Goal: Share content: Share content

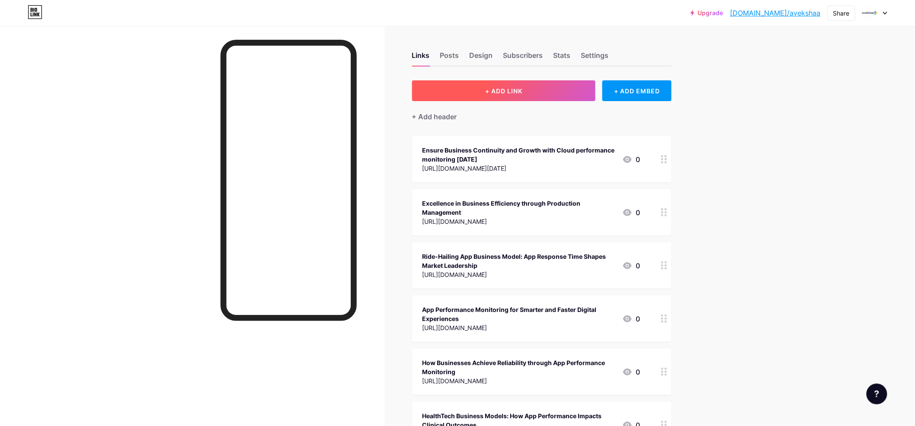
click at [514, 89] on span "+ ADD LINK" at bounding box center [503, 90] width 37 height 7
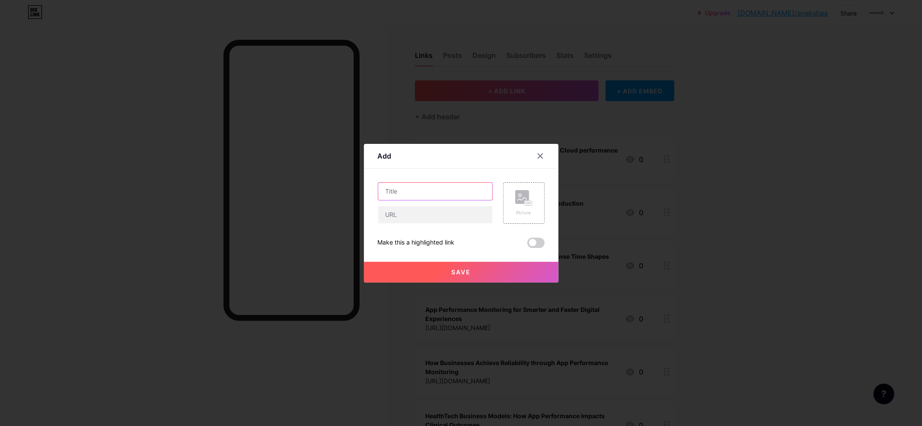
click at [406, 191] on input "text" at bounding box center [435, 191] width 114 height 17
paste input "Empowering Enterprises with the Best Performance Management Software"
type input "Empowering Enterprises with the Best Performance Management Software"
click at [400, 217] on input "text" at bounding box center [435, 214] width 114 height 17
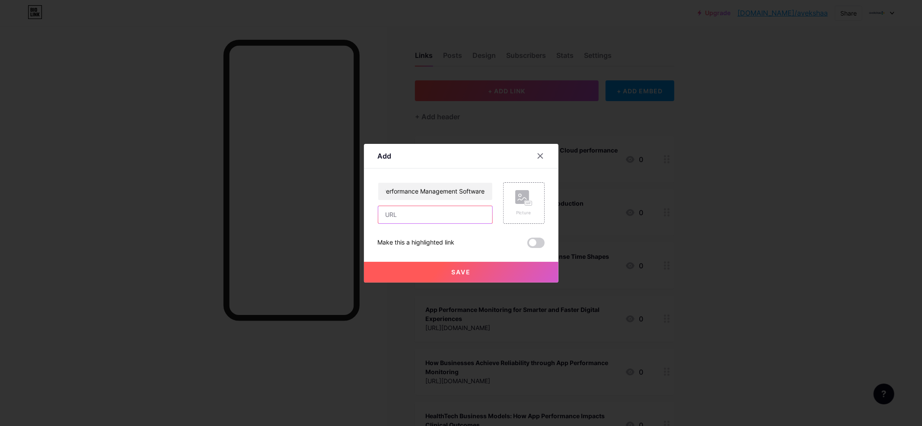
scroll to position [0, 0]
paste input "[URL][DOMAIN_NAME]"
type input "[URL][DOMAIN_NAME]"
click at [535, 244] on span at bounding box center [535, 243] width 17 height 10
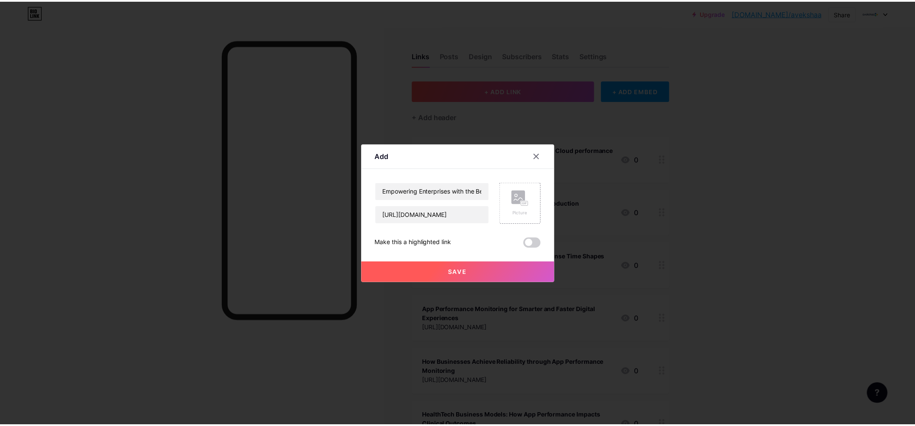
scroll to position [0, 0]
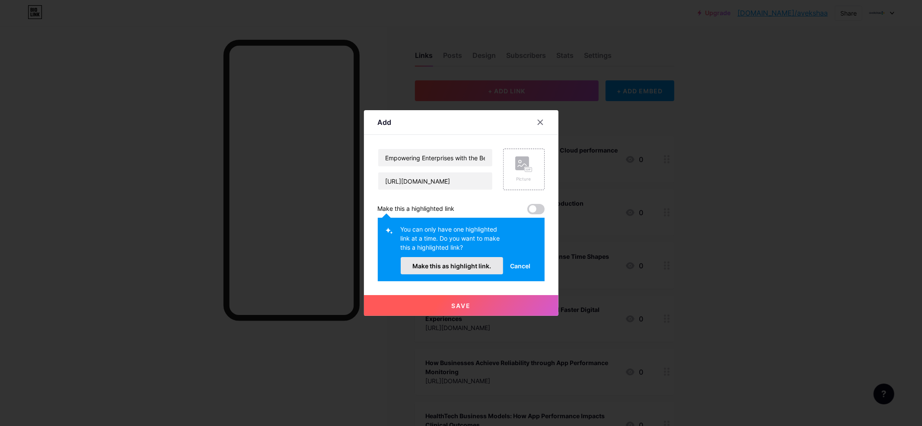
click at [448, 268] on span "Make this as highlight link." at bounding box center [451, 265] width 79 height 7
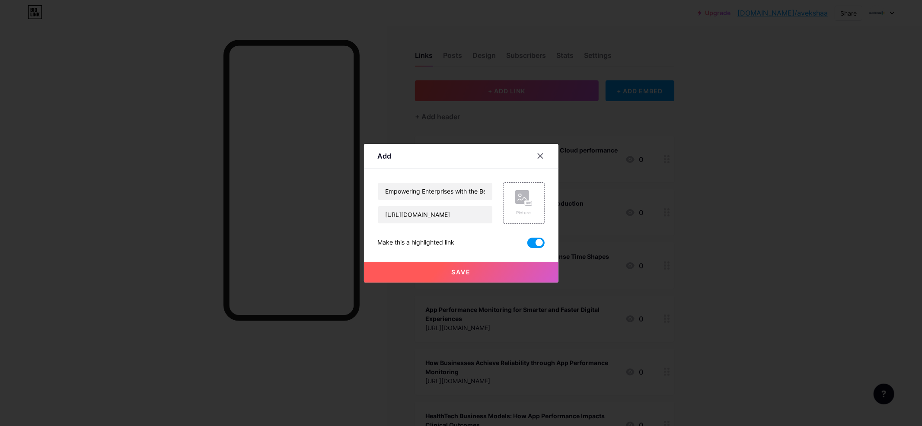
click at [486, 276] on button "Save" at bounding box center [461, 272] width 195 height 21
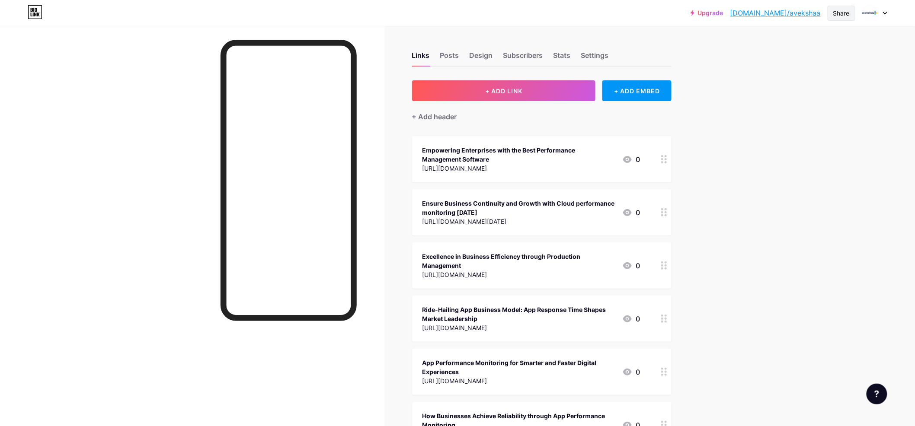
click at [840, 14] on div "Share" at bounding box center [841, 13] width 16 height 9
click at [766, 52] on div "Copy link" at bounding box center [790, 44] width 129 height 21
